Goal: Task Accomplishment & Management: Use online tool/utility

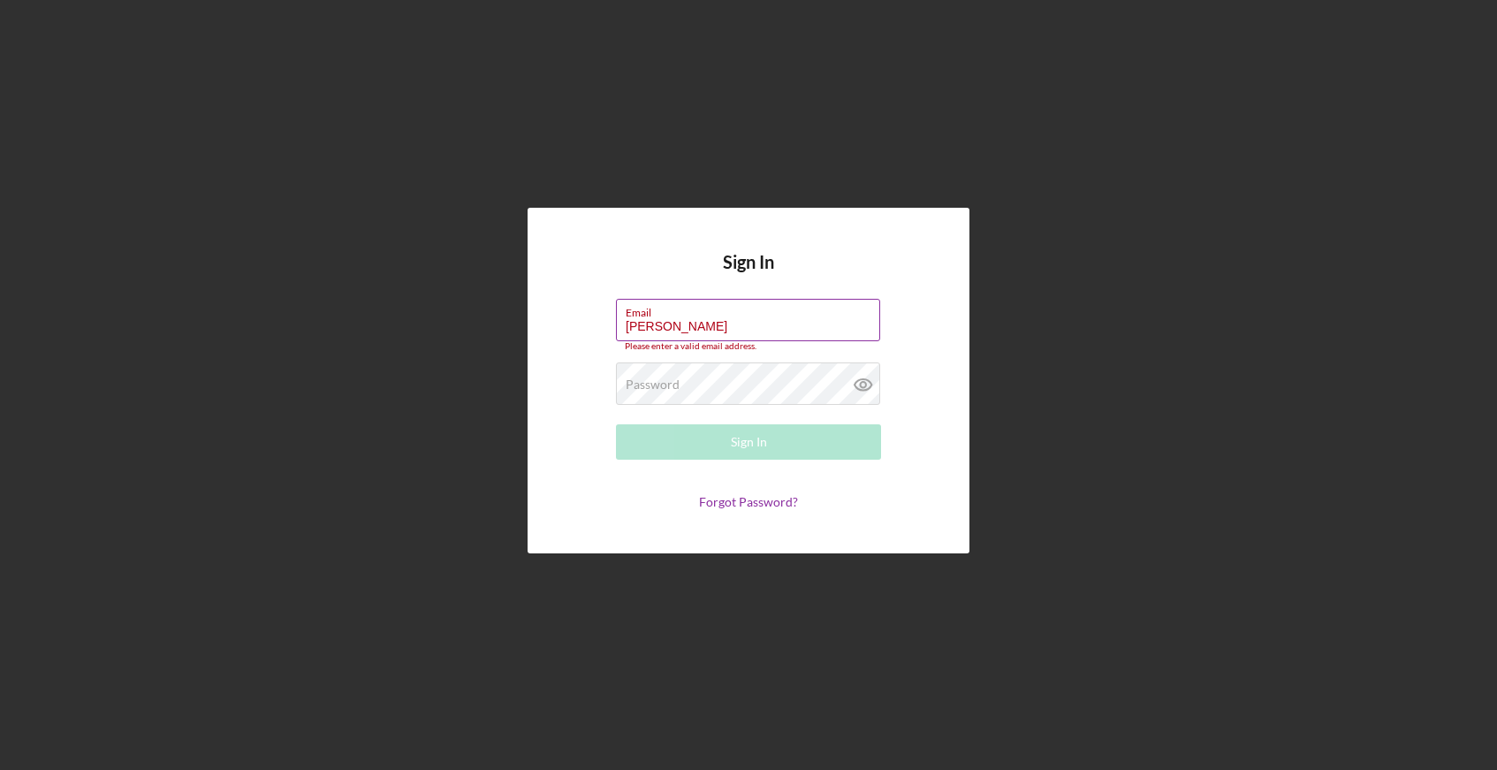
type input "[PERSON_NAME][EMAIL_ADDRESS][DOMAIN_NAME]"
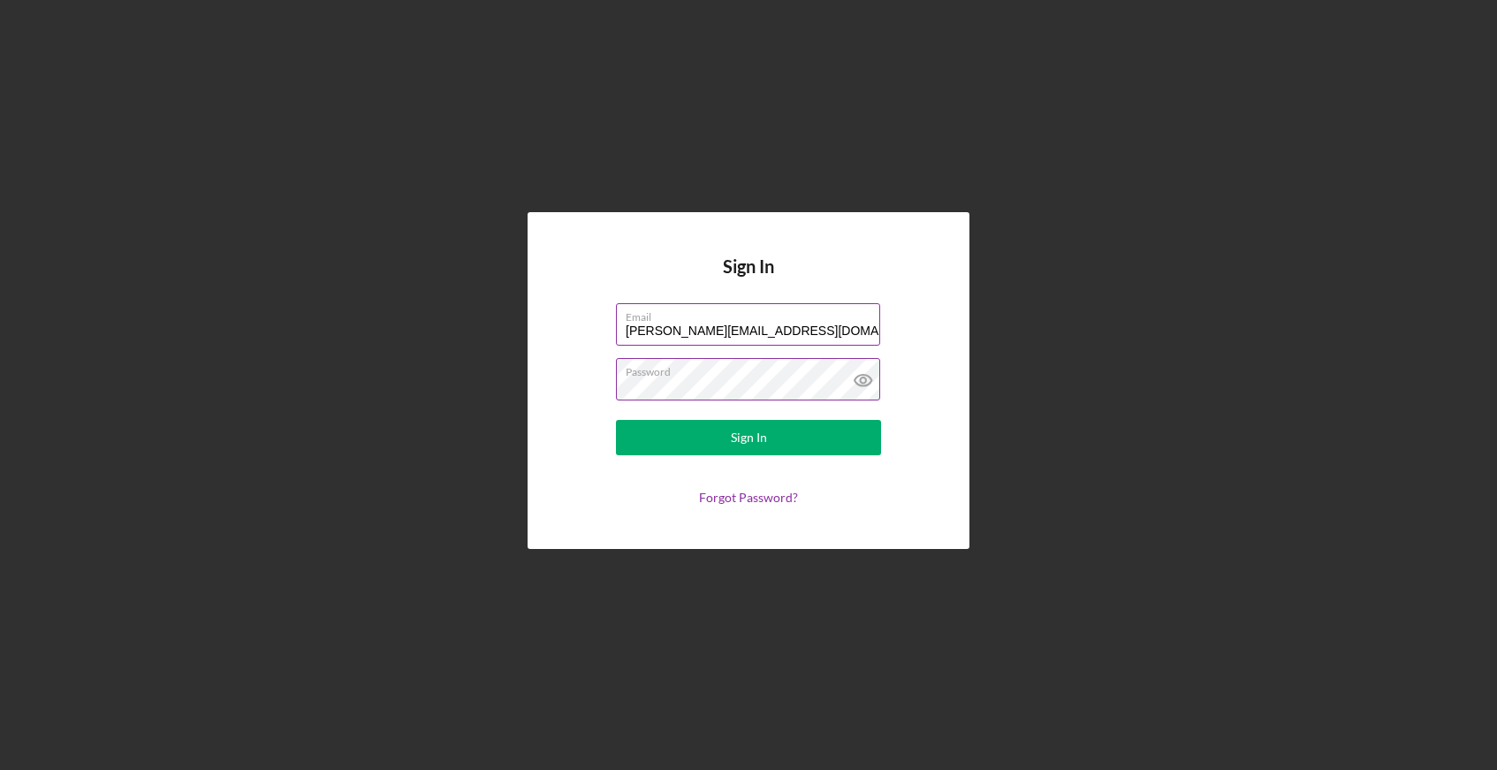
click at [616, 420] on button "Sign In" at bounding box center [748, 437] width 265 height 35
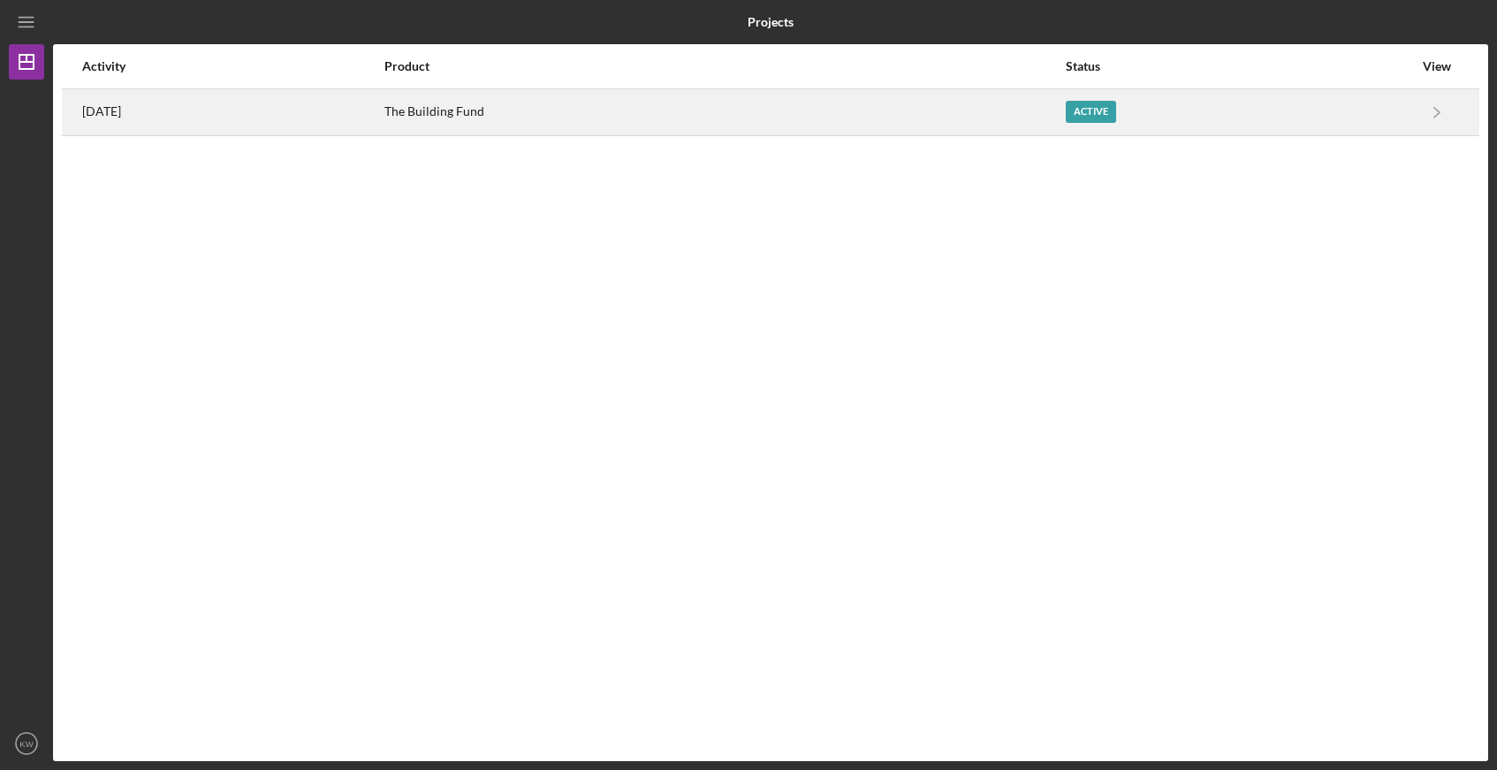
click at [946, 102] on div "The Building Fund" at bounding box center [724, 112] width 680 height 44
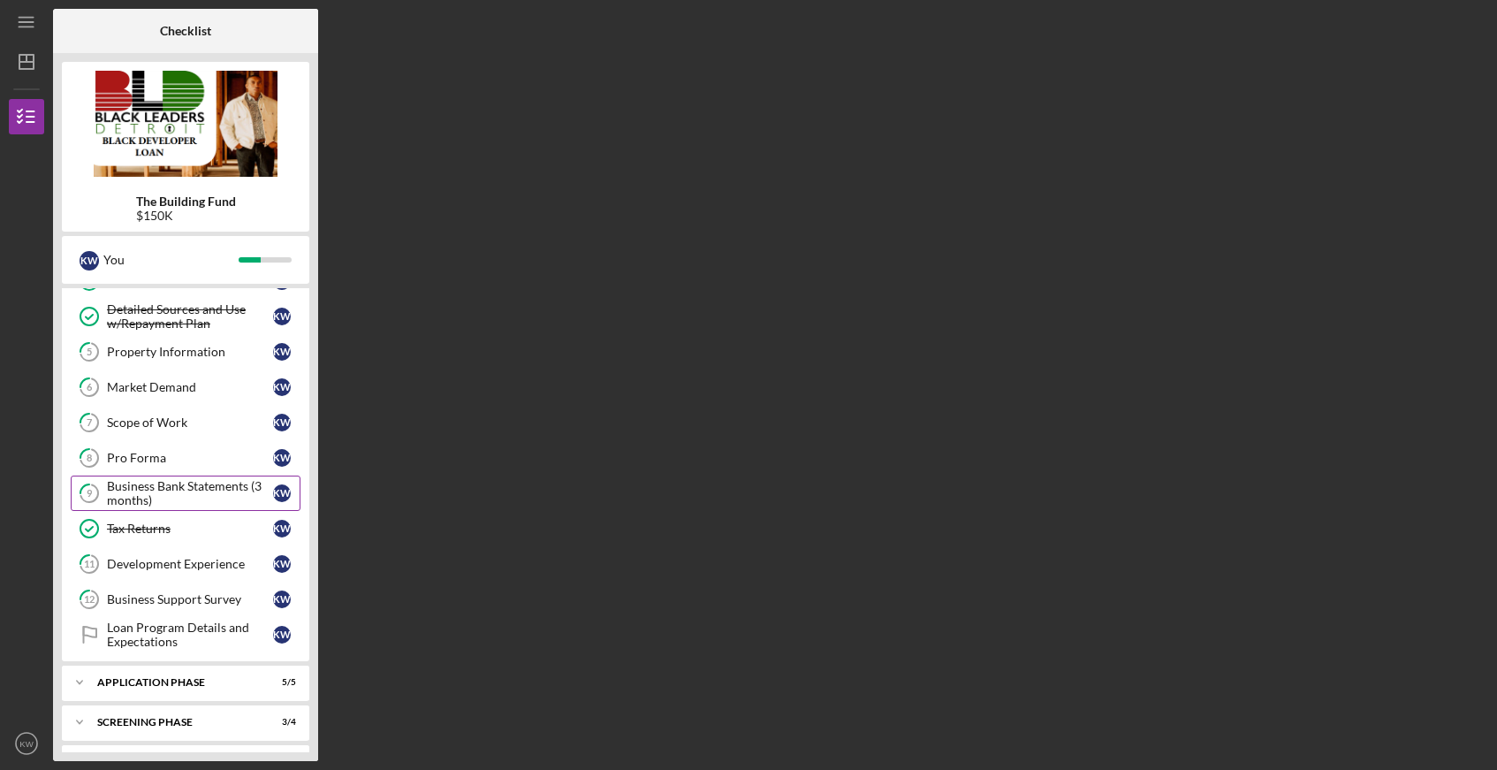
scroll to position [204, 0]
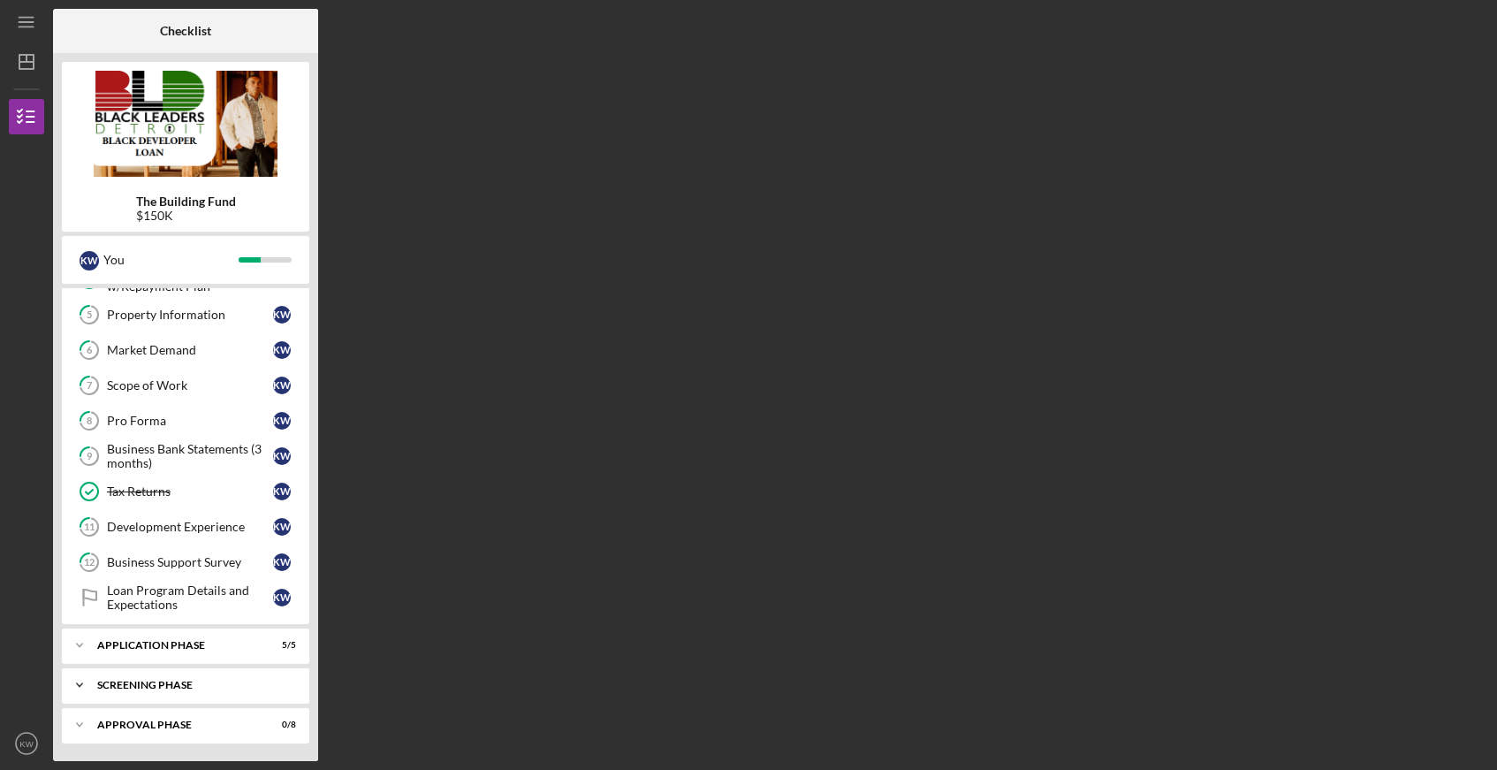
click at [125, 687] on div "Screening Phase" at bounding box center [192, 685] width 190 height 11
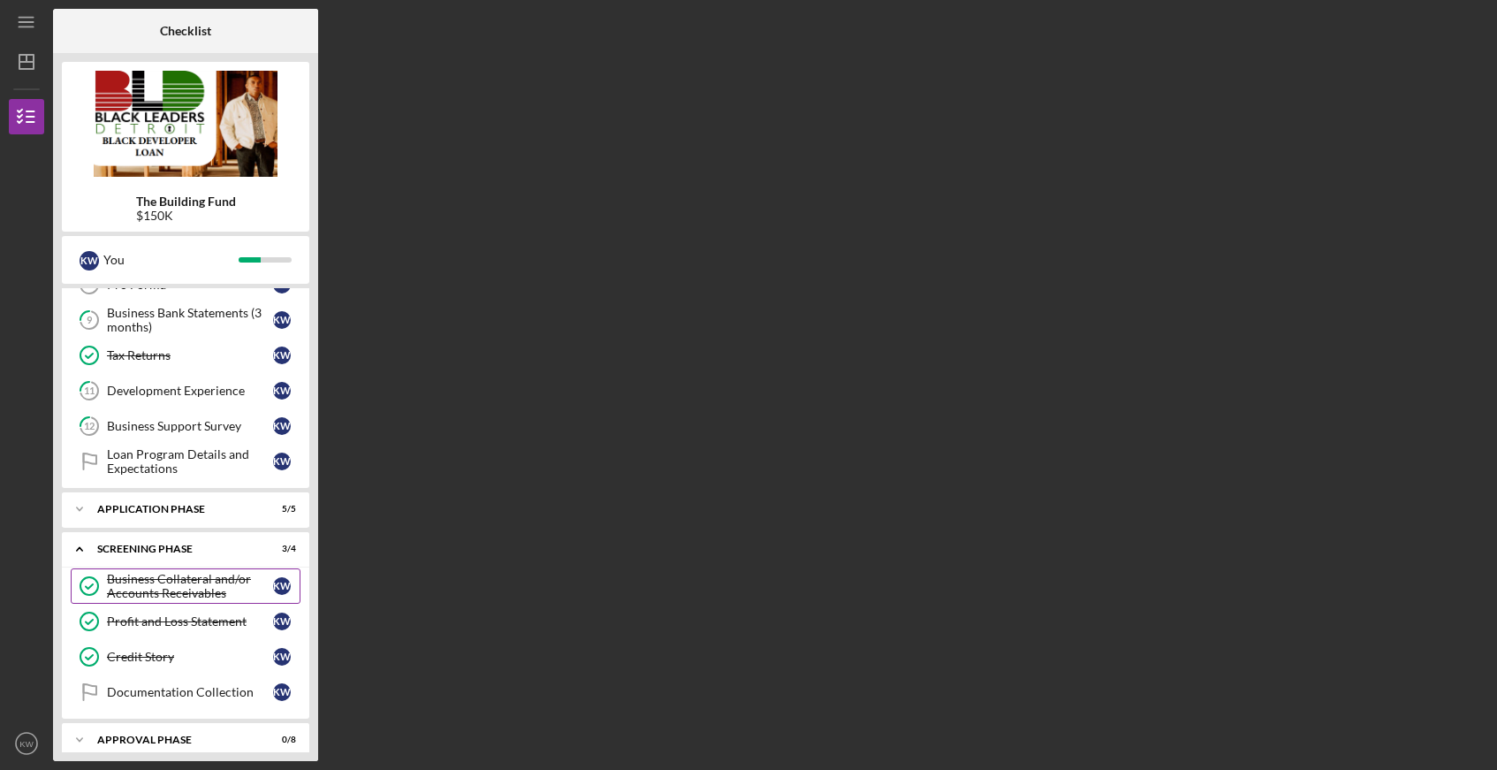
scroll to position [355, 0]
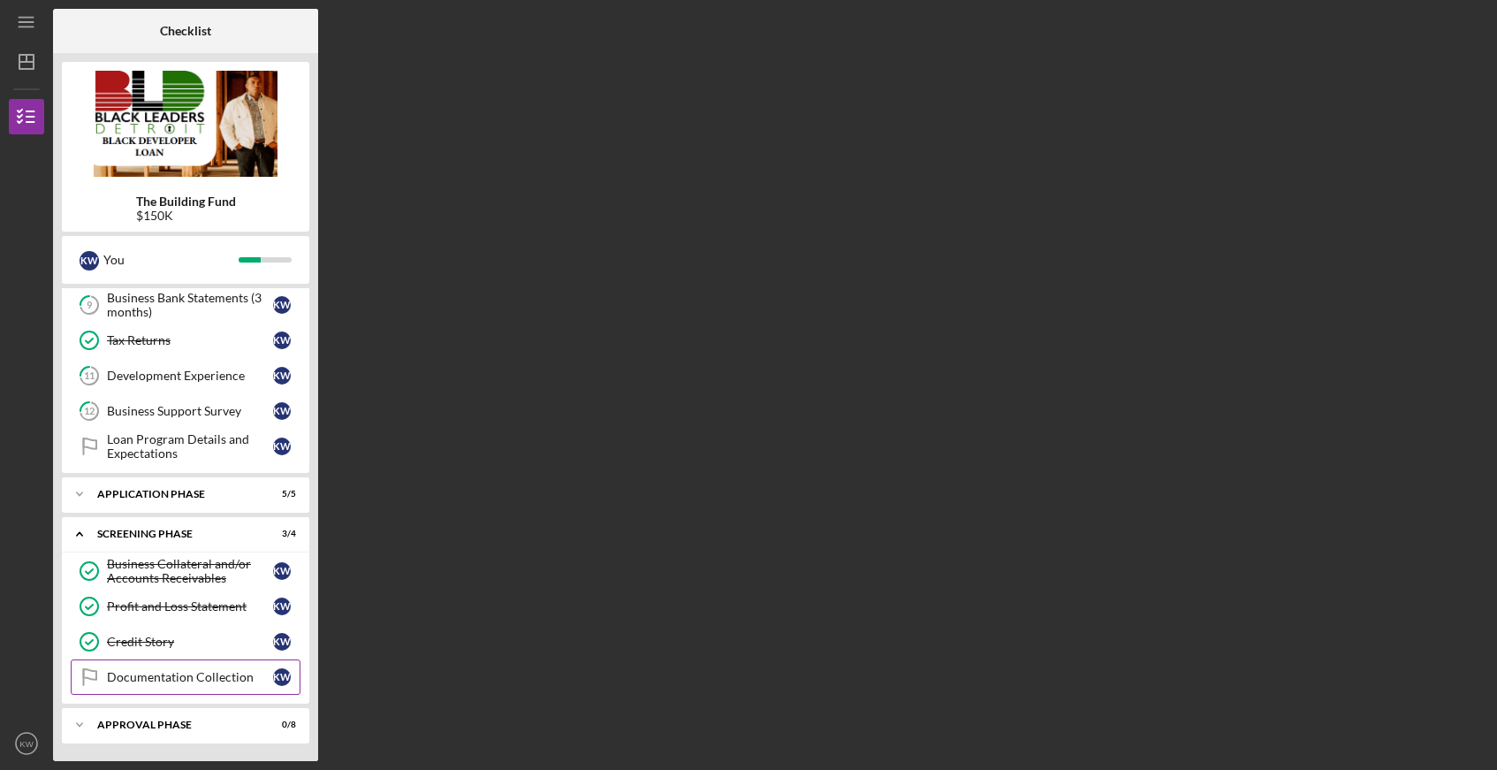
click at [179, 677] on div "Documentation Collection" at bounding box center [190, 677] width 166 height 14
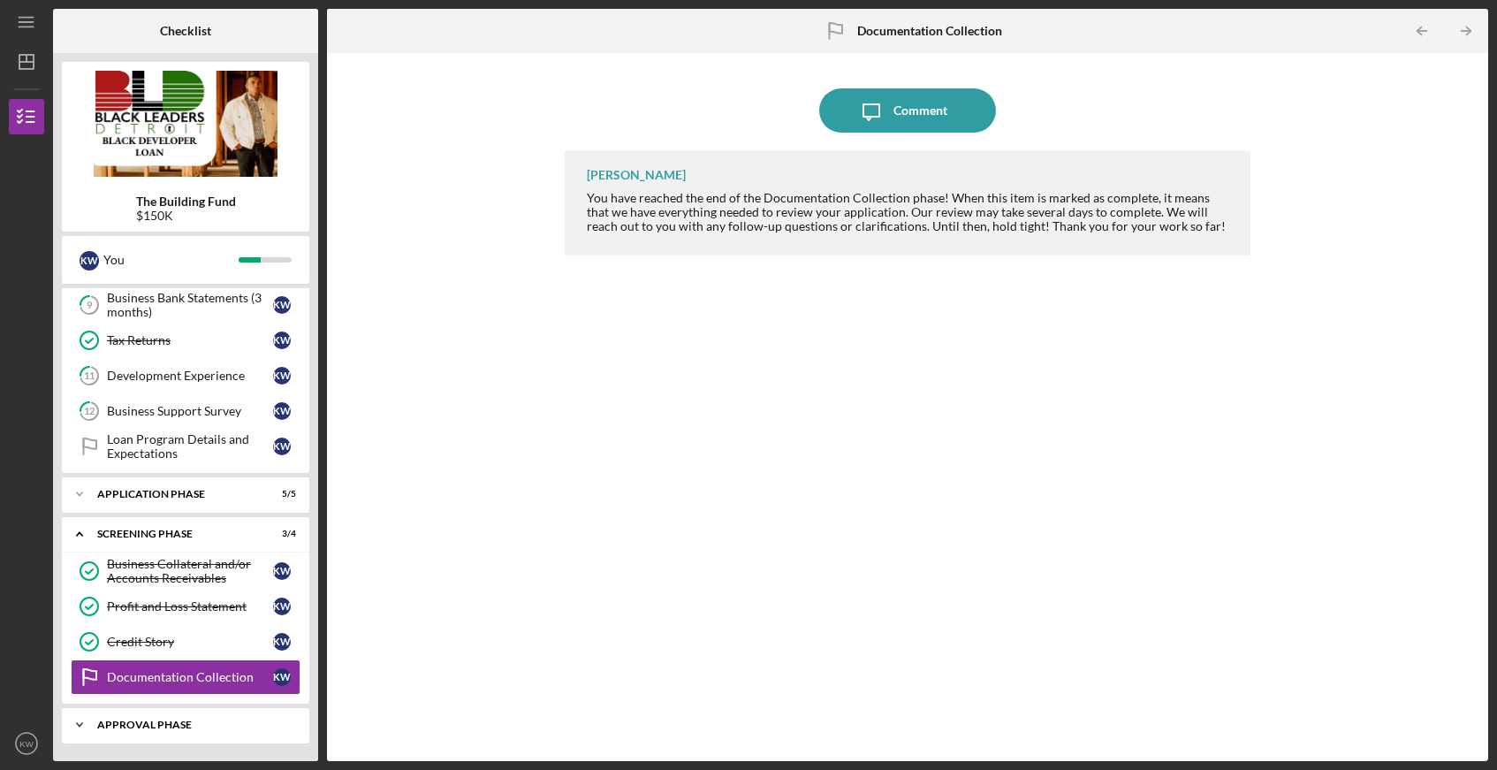
click at [154, 724] on div "Approval Phase" at bounding box center [192, 724] width 190 height 11
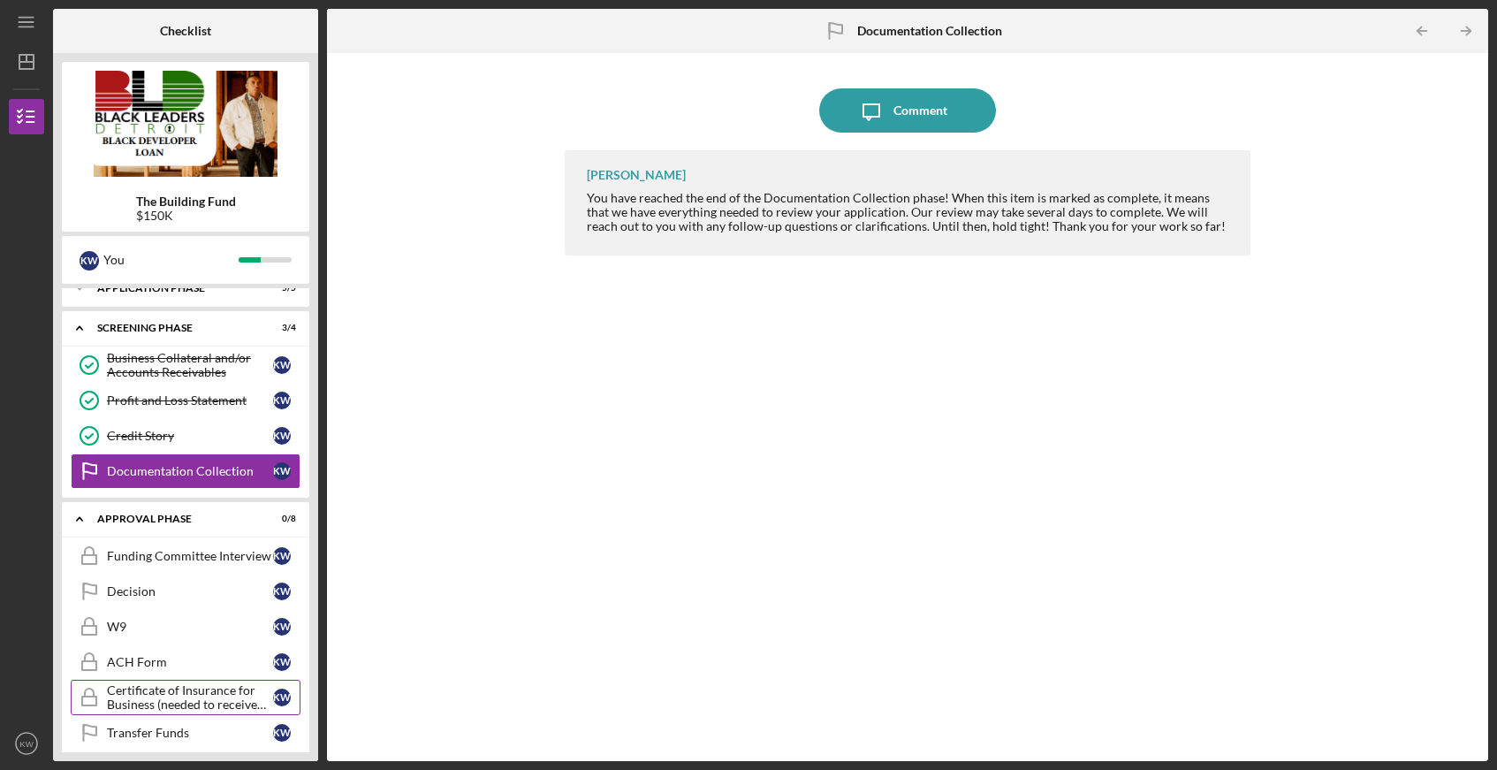
scroll to position [648, 0]
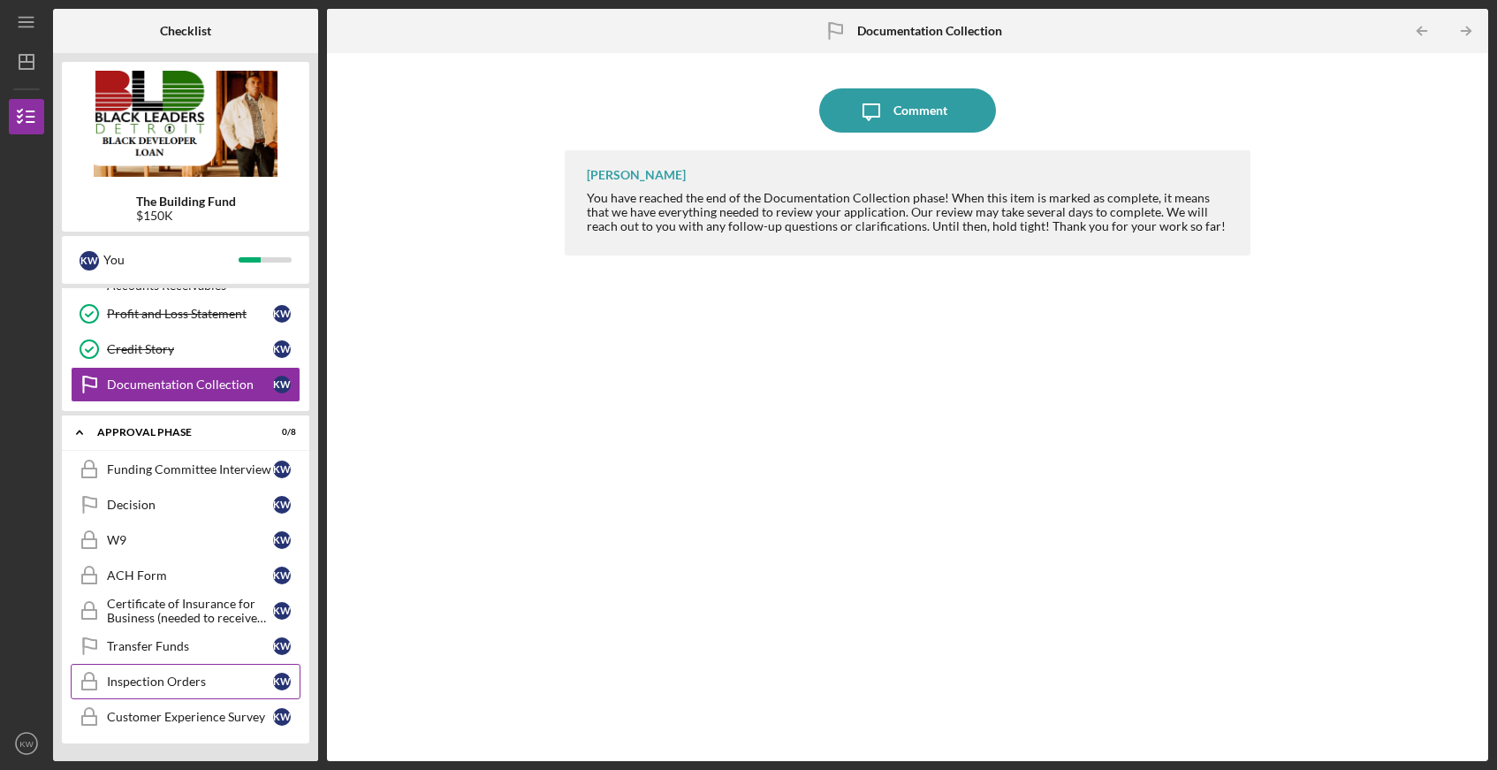
click at [231, 682] on div "Inspection Orders" at bounding box center [190, 681] width 166 height 14
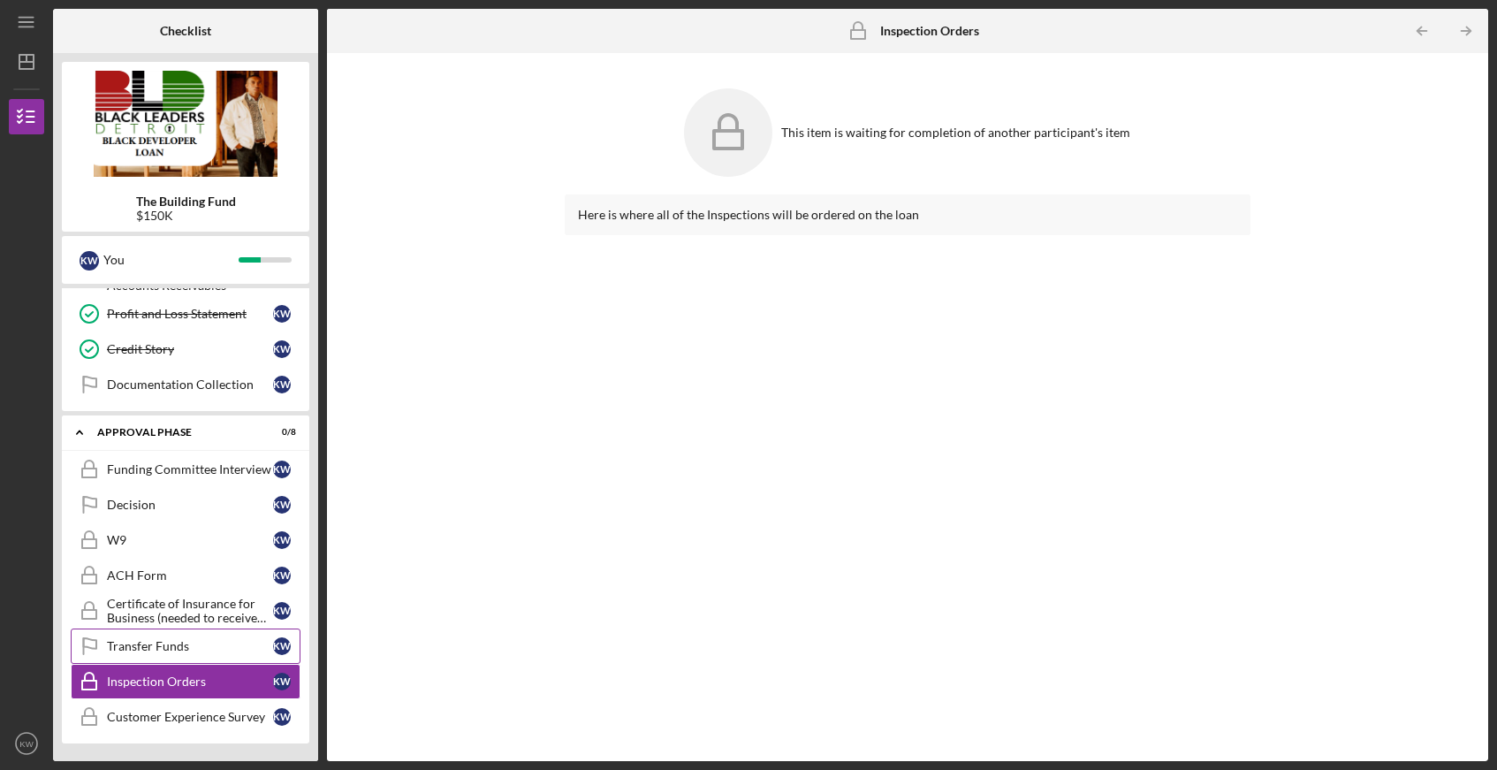
click at [197, 645] on div "Transfer Funds" at bounding box center [190, 646] width 166 height 14
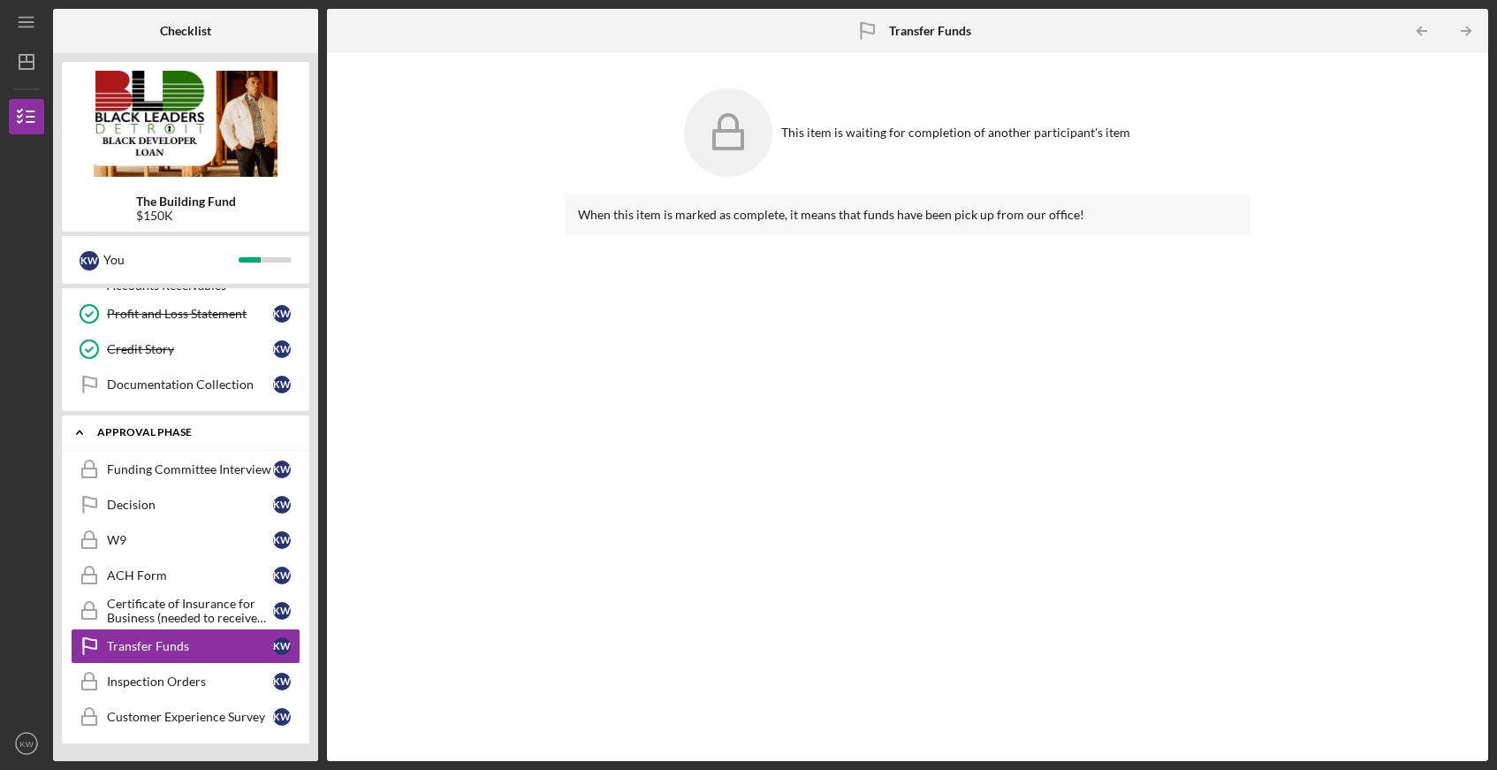
click at [158, 436] on div "Approval Phase" at bounding box center [192, 432] width 190 height 11
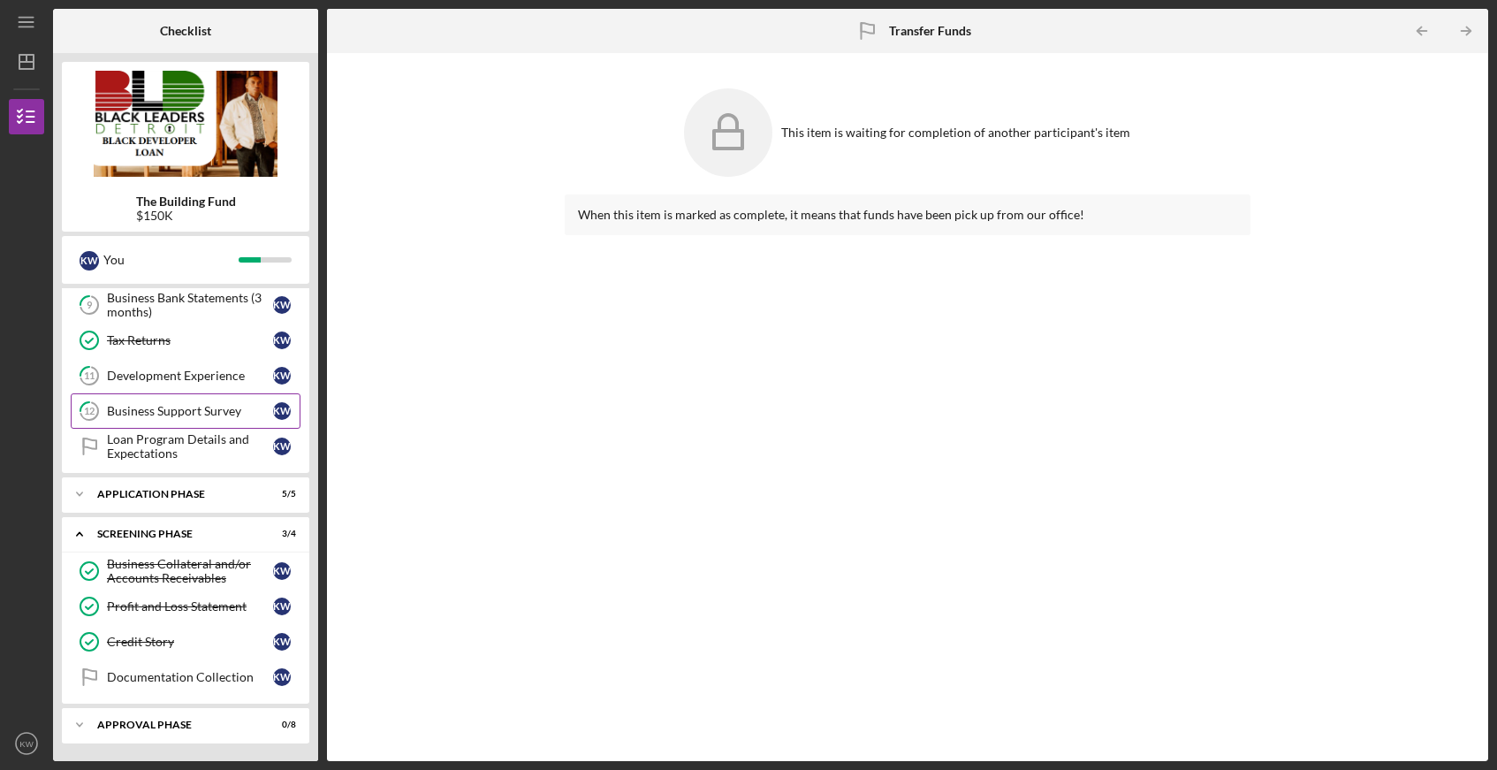
scroll to position [355, 0]
click at [201, 672] on div "Documentation Collection" at bounding box center [190, 677] width 166 height 14
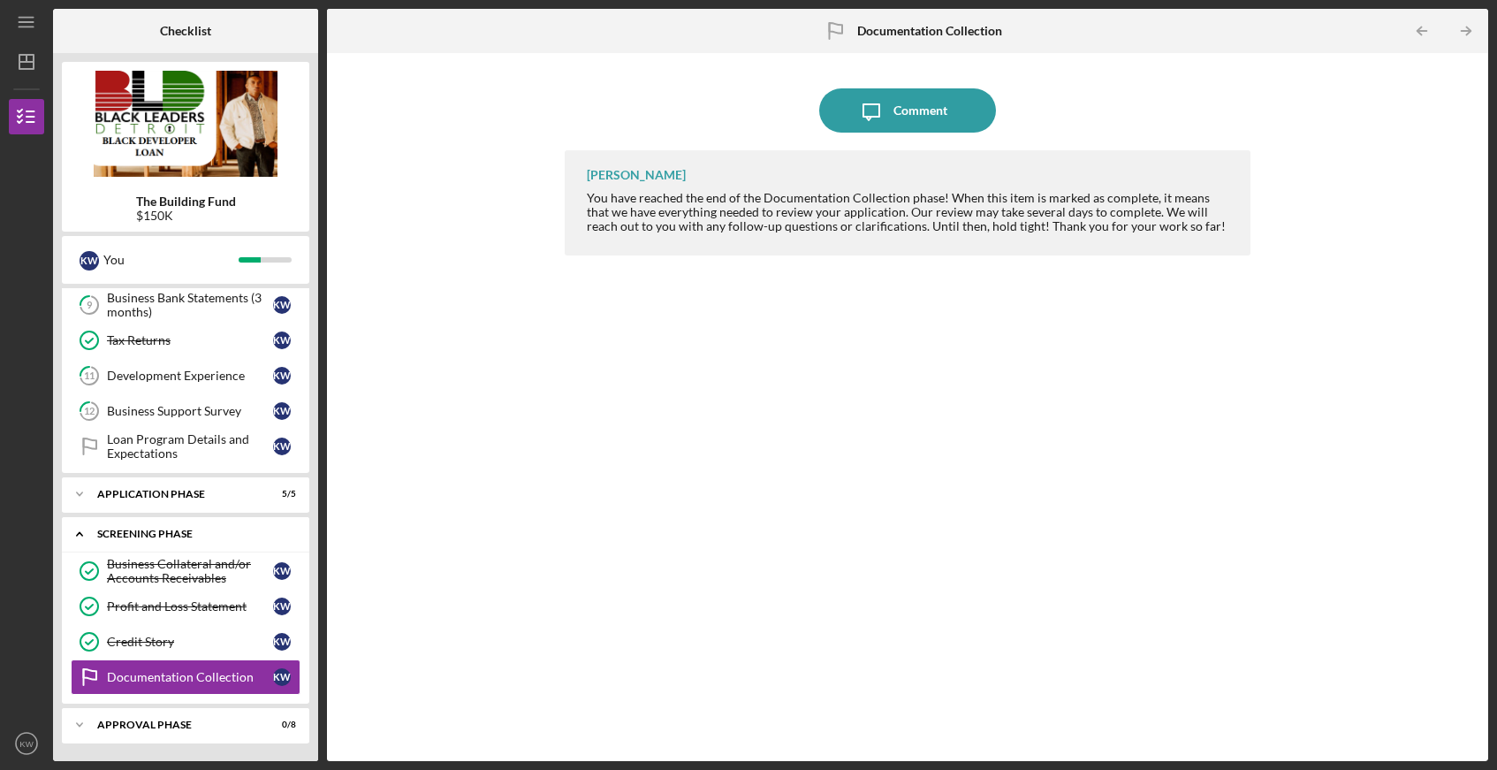
click at [148, 521] on div "Icon/Expander Screening Phase 3 / 4" at bounding box center [185, 534] width 247 height 36
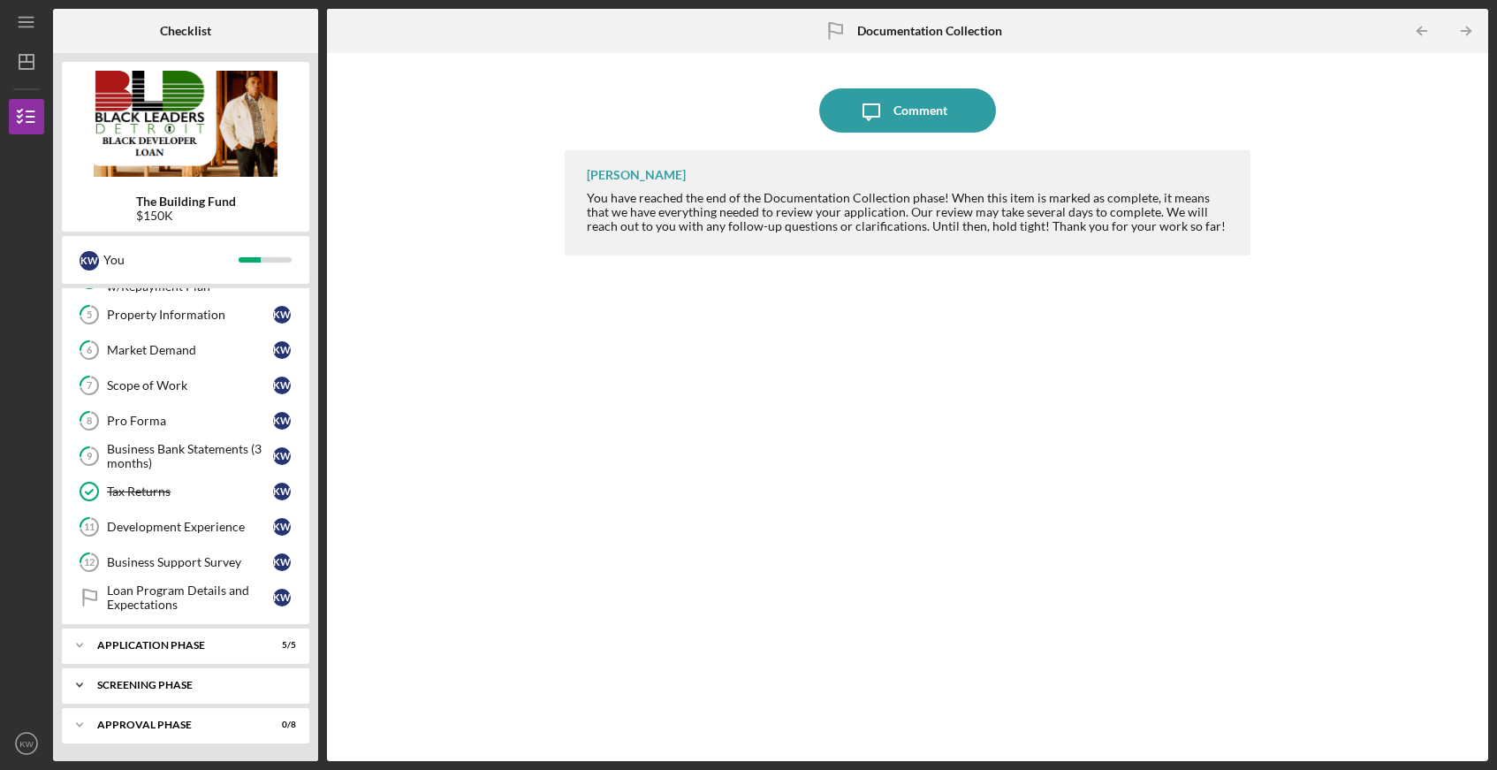
scroll to position [204, 0]
click at [193, 640] on div "Application Phase" at bounding box center [192, 645] width 190 height 11
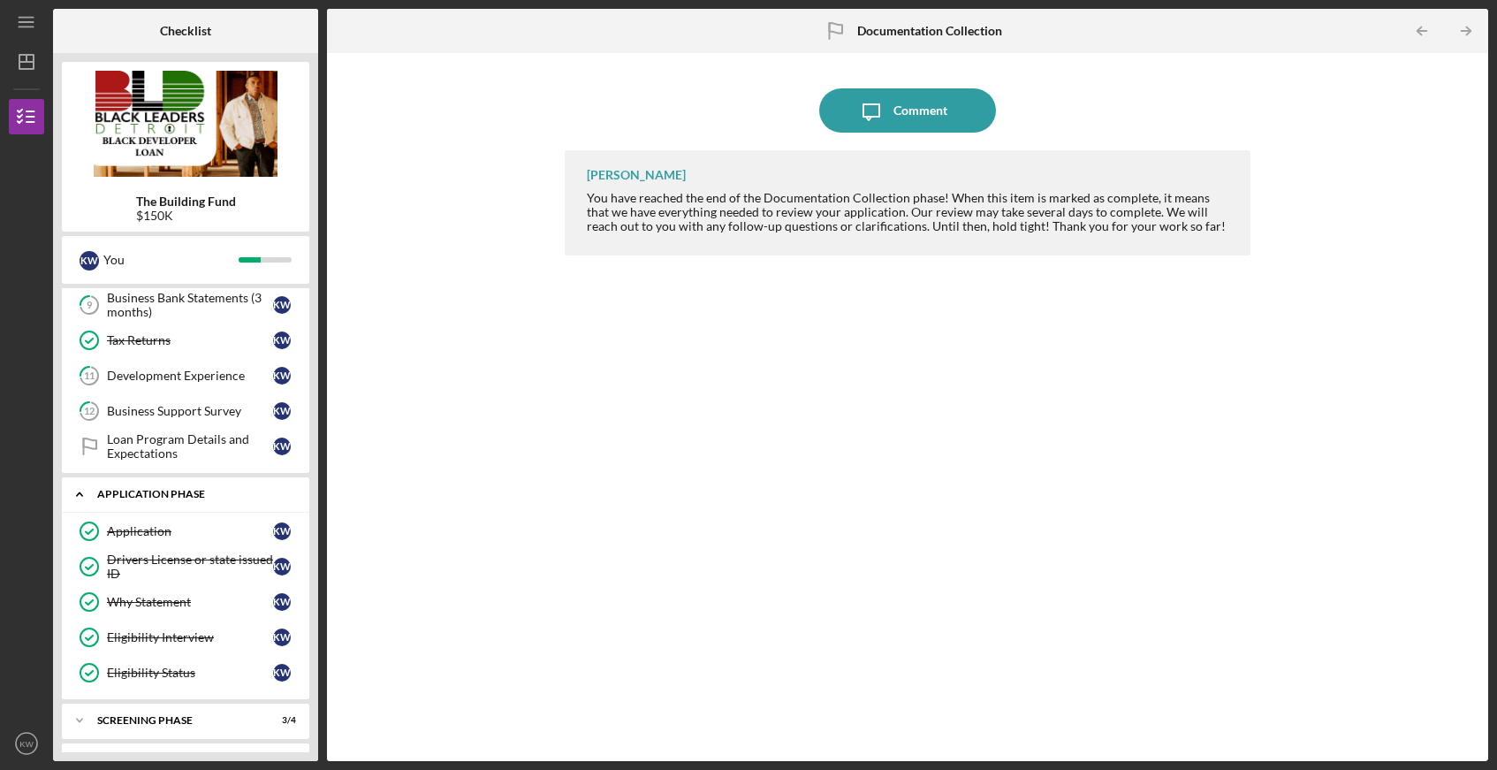
click at [196, 486] on div "Icon/Expander Application Phase 5 / 5" at bounding box center [185, 494] width 247 height 36
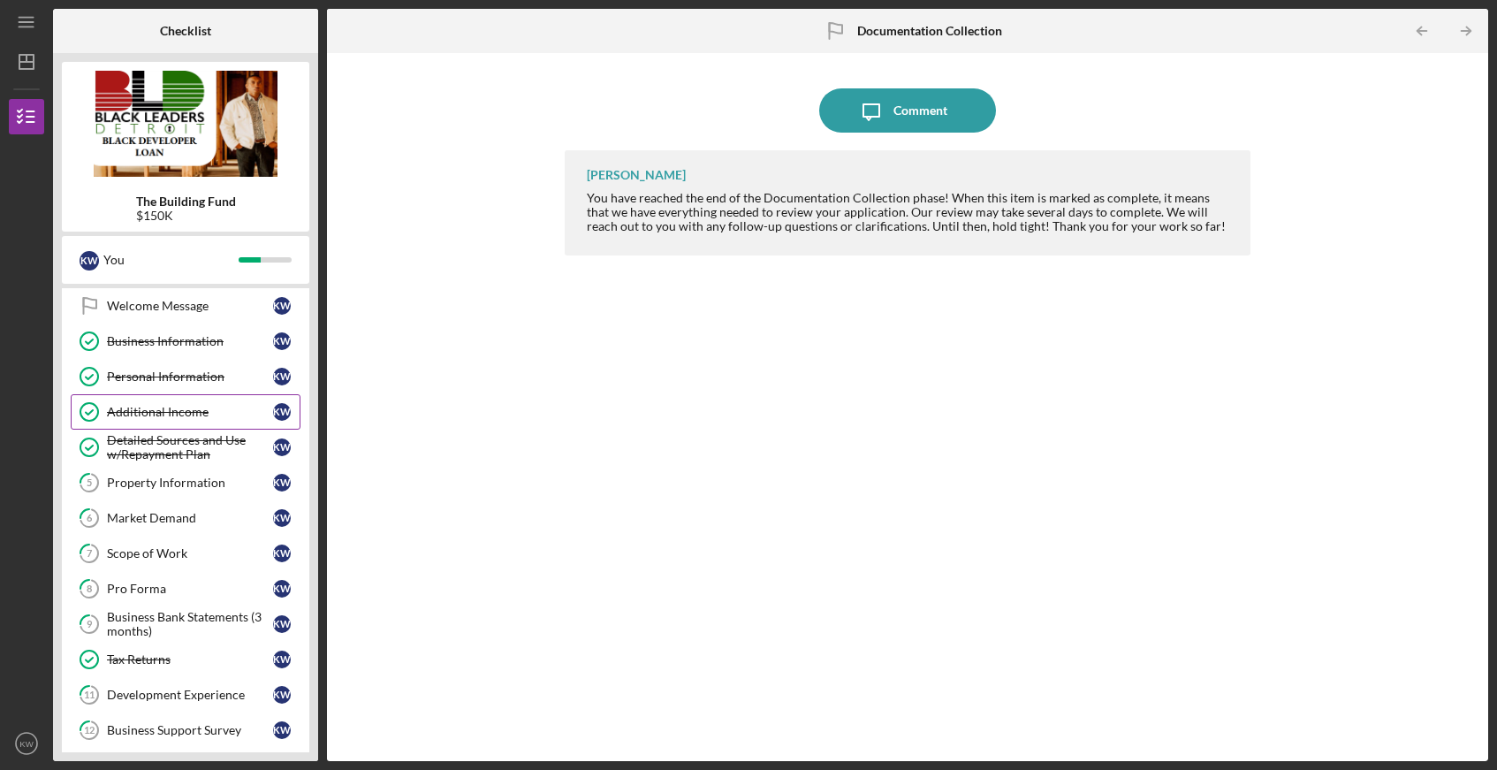
scroll to position [0, 0]
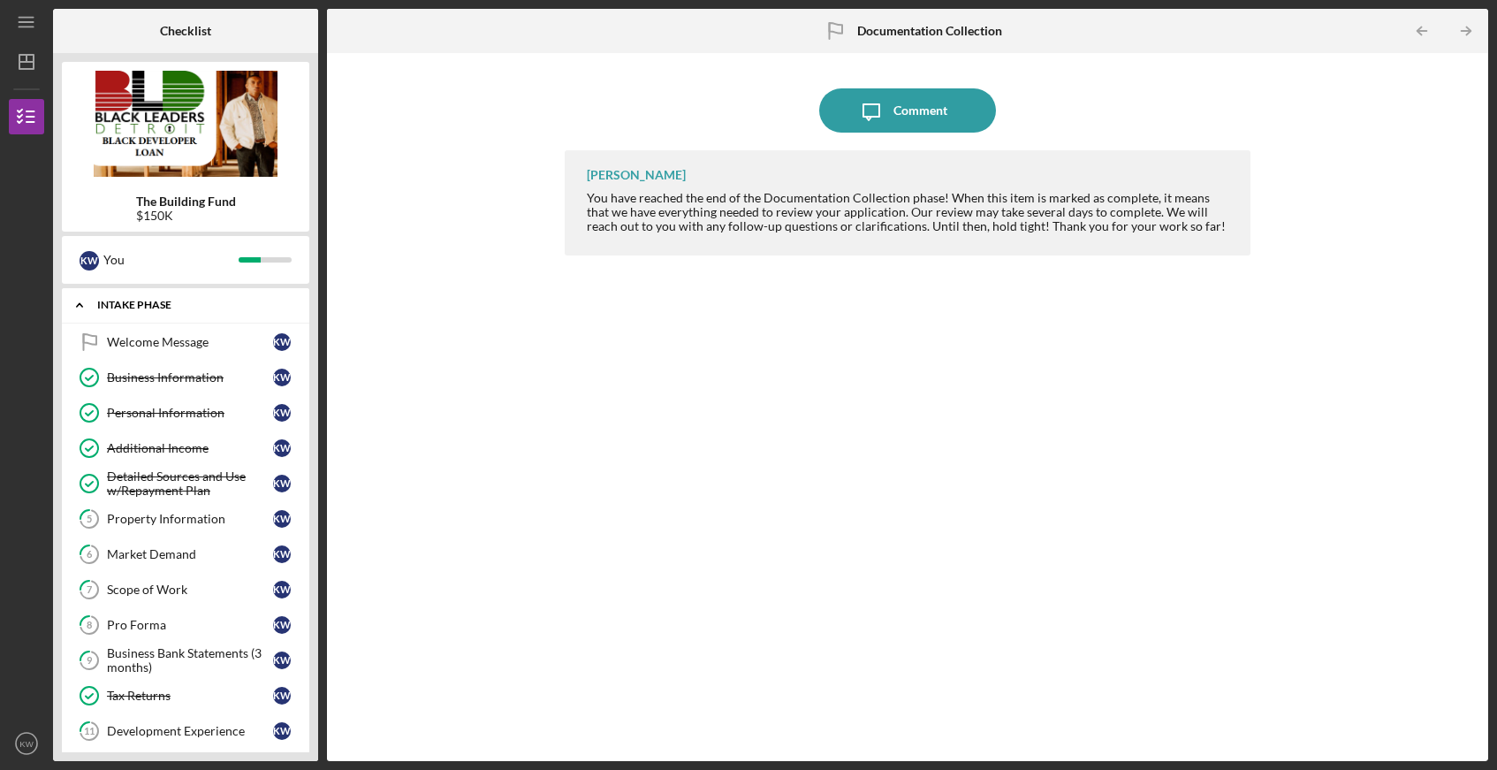
click at [151, 311] on div "Icon/Expander Intake Phase 5 / 14" at bounding box center [185, 305] width 247 height 36
